Goal: Task Accomplishment & Management: Use online tool/utility

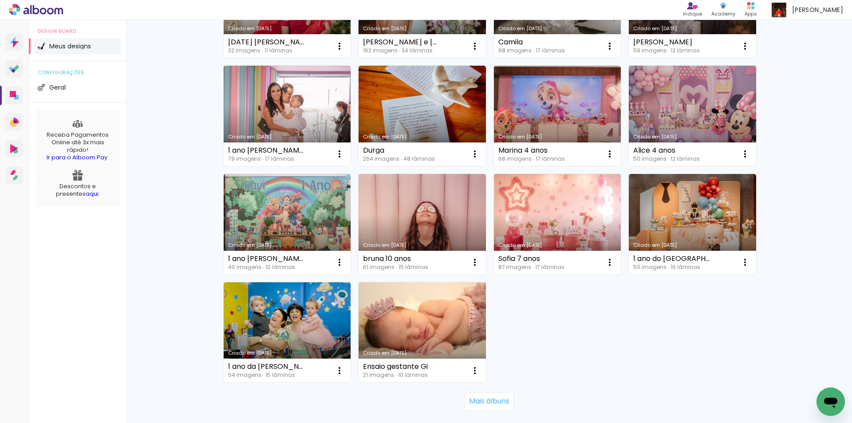
scroll to position [548, 0]
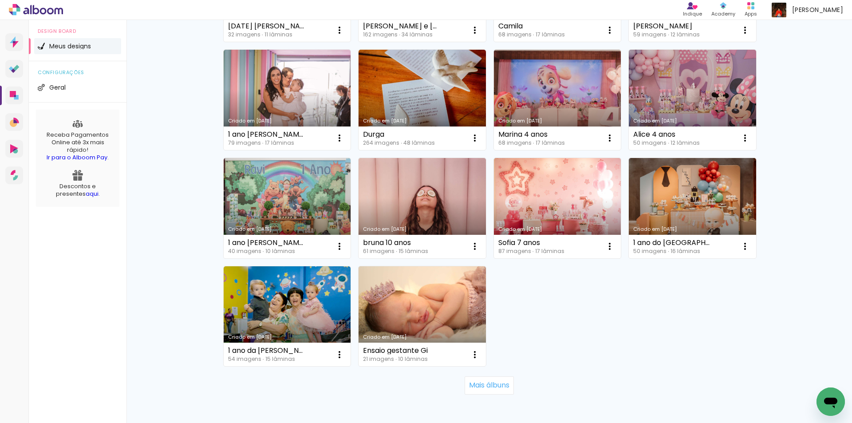
click at [451, 95] on link "Criado em [DATE]" at bounding box center [422, 100] width 127 height 100
